Goal: Find specific page/section: Find specific page/section

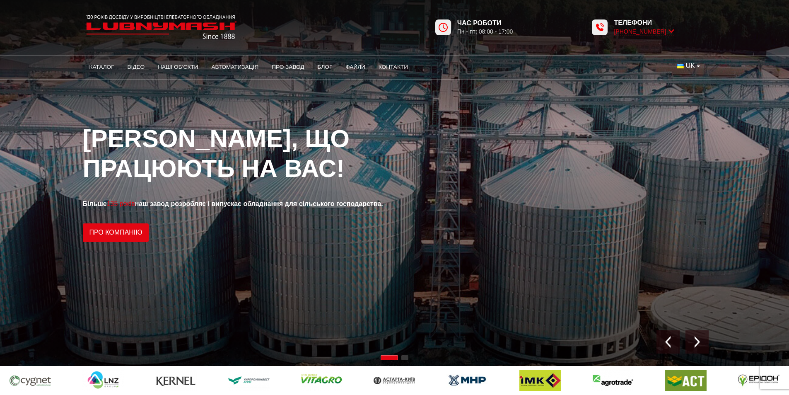
click at [669, 31] on icon at bounding box center [672, 31] width 6 height 8
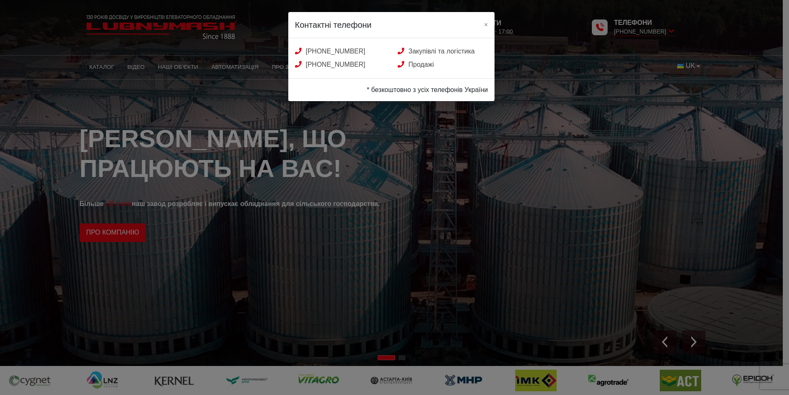
click at [556, 83] on div "Контактні телефони × [PHONE_NUMBER] Закупівлі та логістика [PHONE_NUMBER] Прода…" at bounding box center [394, 197] width 789 height 395
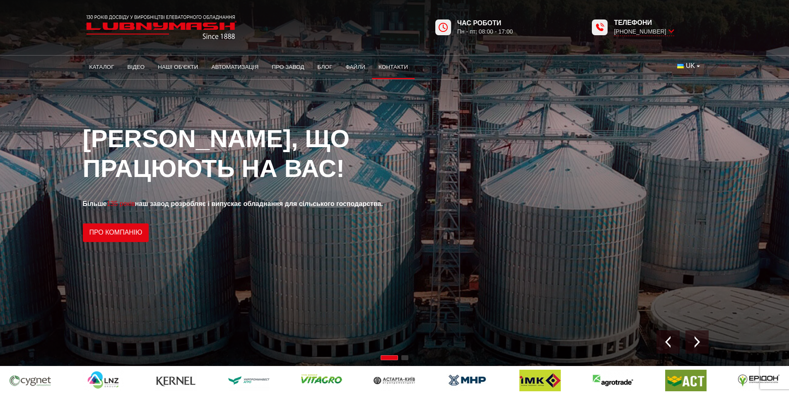
click at [393, 64] on link "Контакти" at bounding box center [393, 67] width 43 height 18
